Goal: Task Accomplishment & Management: Use online tool/utility

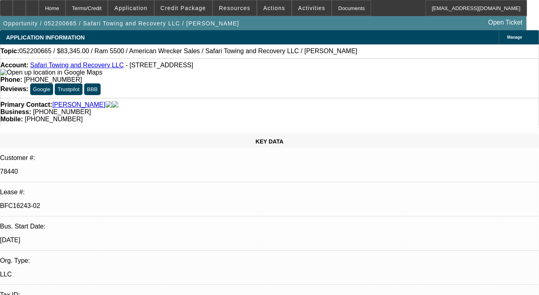
select select "0"
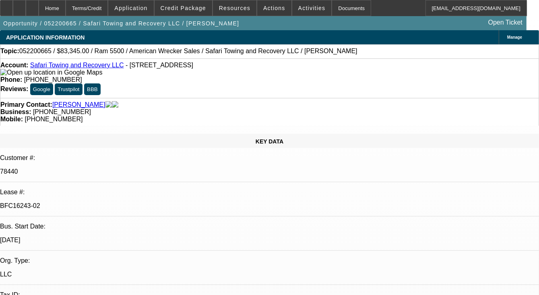
select select "0"
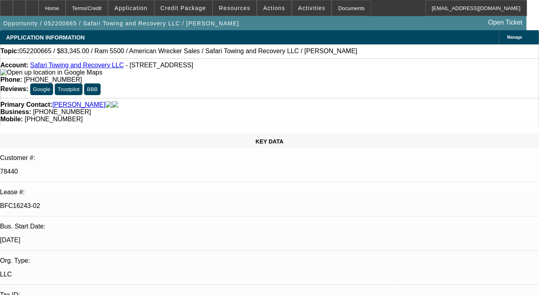
select select "0"
select select "1"
select select "6"
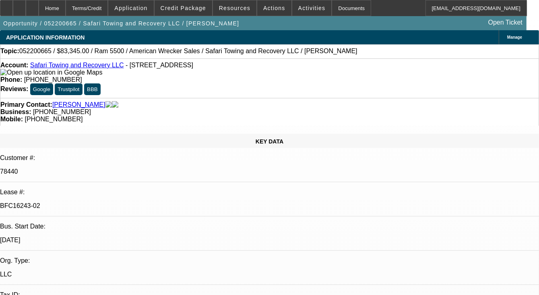
select select "1"
select select "6"
select select "1"
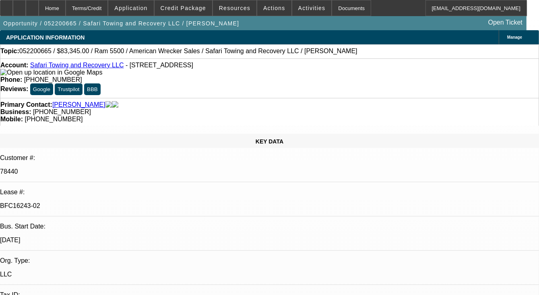
select select "6"
select select "1"
select select "6"
click at [84, 202] on p "BFC16243-02" at bounding box center [269, 205] width 539 height 7
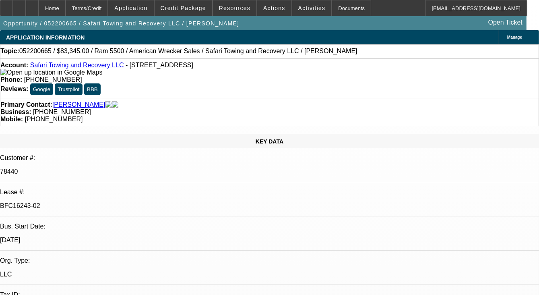
click at [84, 202] on p "BFC16243-02" at bounding box center [269, 205] width 539 height 7
copy p "BFC16243"
